Goal: Information Seeking & Learning: Learn about a topic

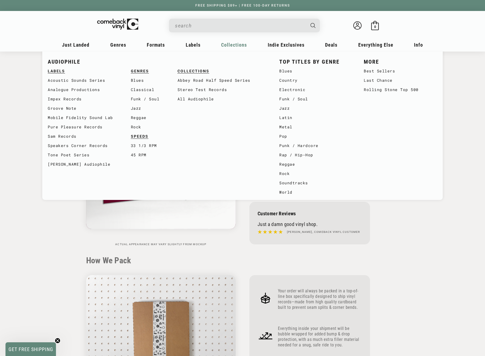
scroll to position [467, 0]
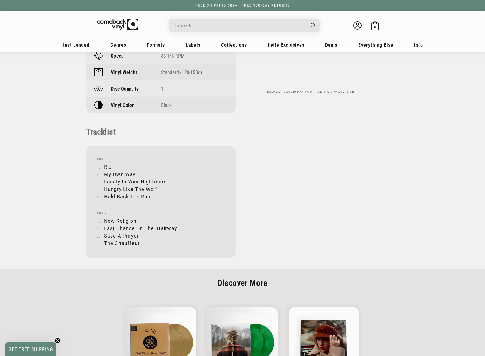
click at [225, 25] on input "When autocomplete results are available use up and down arrows to review and en…" at bounding box center [240, 25] width 130 height 11
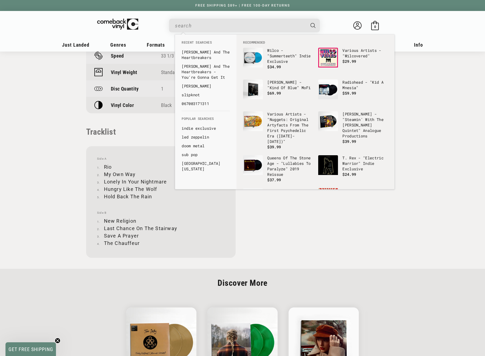
paste input "Skeletons From The Closet: Best Of"
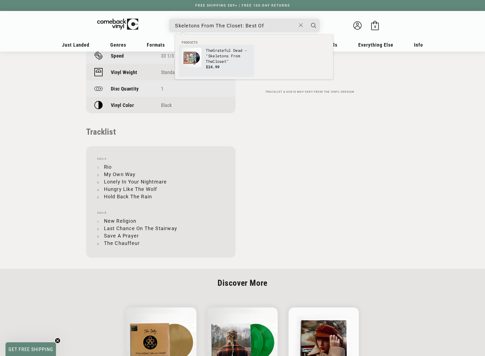
type input "Skeletons From The Closet: Best Of"
click at [214, 54] on b "Skeletons" at bounding box center [218, 55] width 21 height 5
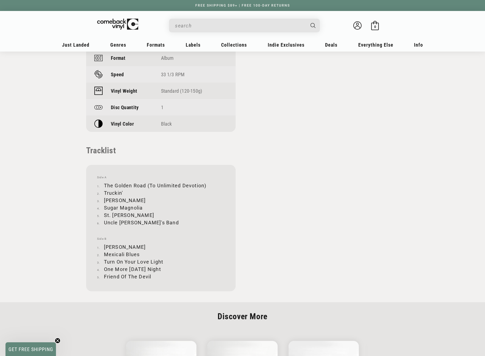
scroll to position [467, 0]
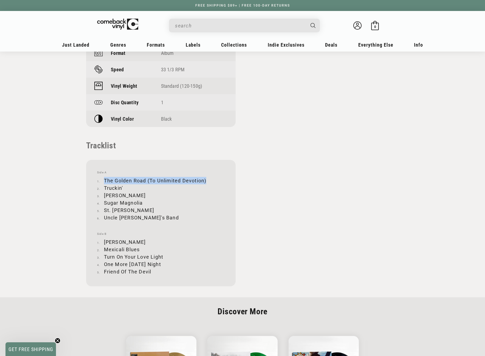
drag, startPoint x: 104, startPoint y: 180, endPoint x: 206, endPoint y: 182, distance: 102.7
click at [206, 182] on li "The Golden Road (To Unlimited Devotion)" at bounding box center [161, 180] width 128 height 7
copy li "The Golden Road (To Unlimited Devotion)"
drag, startPoint x: 104, startPoint y: 187, endPoint x: 127, endPoint y: 187, distance: 22.8
click at [127, 187] on li "Truckin'" at bounding box center [161, 188] width 128 height 7
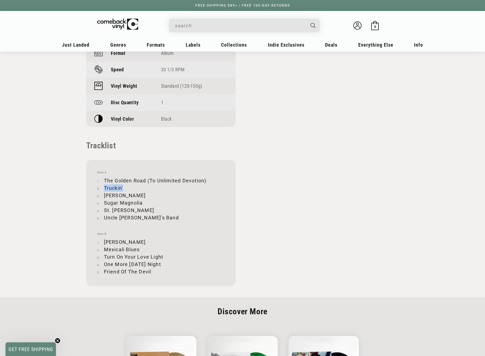
copy li "Truckin'"
drag, startPoint x: 104, startPoint y: 195, endPoint x: 129, endPoint y: 195, distance: 24.7
click at [129, 195] on li "Rosemary" at bounding box center [161, 195] width 128 height 7
copy li "Rosemary"
drag, startPoint x: 104, startPoint y: 203, endPoint x: 142, endPoint y: 203, distance: 37.9
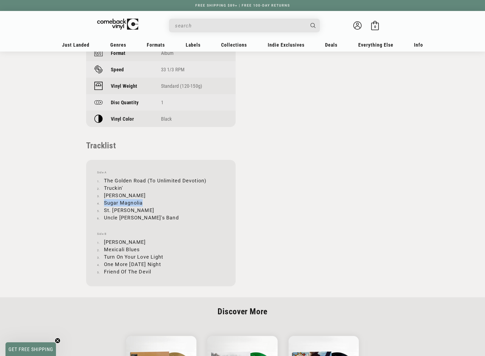
click at [142, 203] on li "Sugar Magnolia" at bounding box center [161, 202] width 128 height 7
copy li "Sugar Magnolia"
drag, startPoint x: 104, startPoint y: 209, endPoint x: 132, endPoint y: 207, distance: 27.5
click at [132, 207] on li "St. Stephen" at bounding box center [161, 210] width 128 height 7
copy li "St. Stephen"
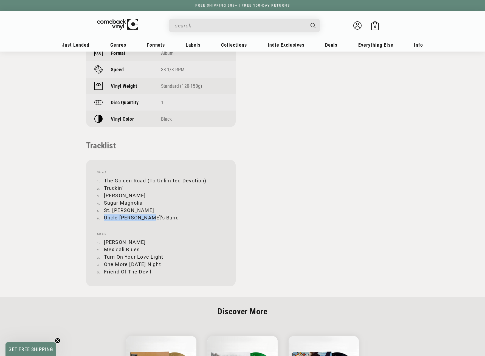
drag, startPoint x: 104, startPoint y: 217, endPoint x: 148, endPoint y: 216, distance: 43.9
click at [148, 216] on li "Uncle John's Band" at bounding box center [161, 217] width 128 height 7
copy li "Uncle John's Band"
drag, startPoint x: 105, startPoint y: 241, endPoint x: 135, endPoint y: 241, distance: 30.2
click at [135, 241] on li "Casey Jones" at bounding box center [161, 242] width 128 height 7
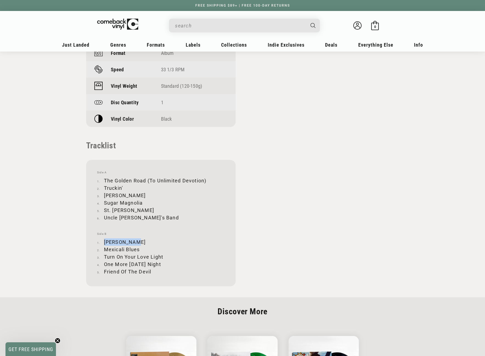
copy li "Casey Jones"
drag, startPoint x: 105, startPoint y: 249, endPoint x: 139, endPoint y: 247, distance: 34.1
click at [139, 247] on li "Mexicali Blues" at bounding box center [161, 249] width 128 height 7
copy li "Mexicali Blues"
drag, startPoint x: 104, startPoint y: 256, endPoint x: 164, endPoint y: 255, distance: 59.3
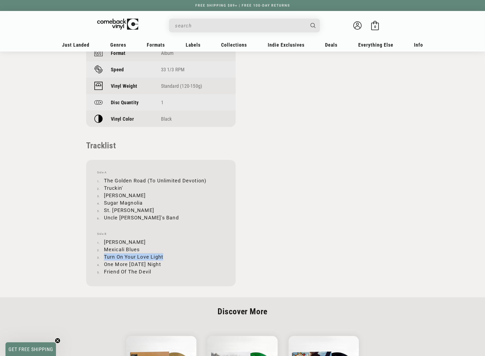
click at [164, 255] on li "Turn On Your Love Light" at bounding box center [161, 256] width 128 height 7
copy li "Turn On Your Love Light"
drag, startPoint x: 105, startPoint y: 265, endPoint x: 166, endPoint y: 265, distance: 61.5
click at [166, 265] on li "One More Saturday Night" at bounding box center [161, 264] width 128 height 7
copy li "One More Saturday Night"
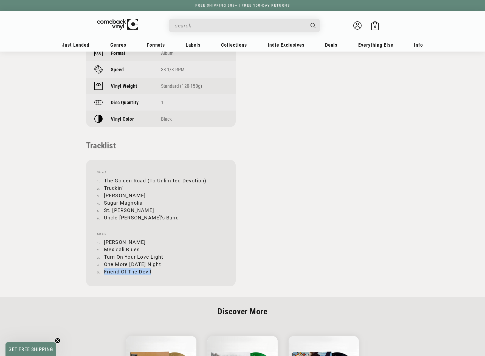
drag, startPoint x: 104, startPoint y: 271, endPoint x: 151, endPoint y: 271, distance: 46.7
click at [151, 271] on li "Friend Of The Devil" at bounding box center [161, 271] width 128 height 7
